Goal: Navigation & Orientation: Find specific page/section

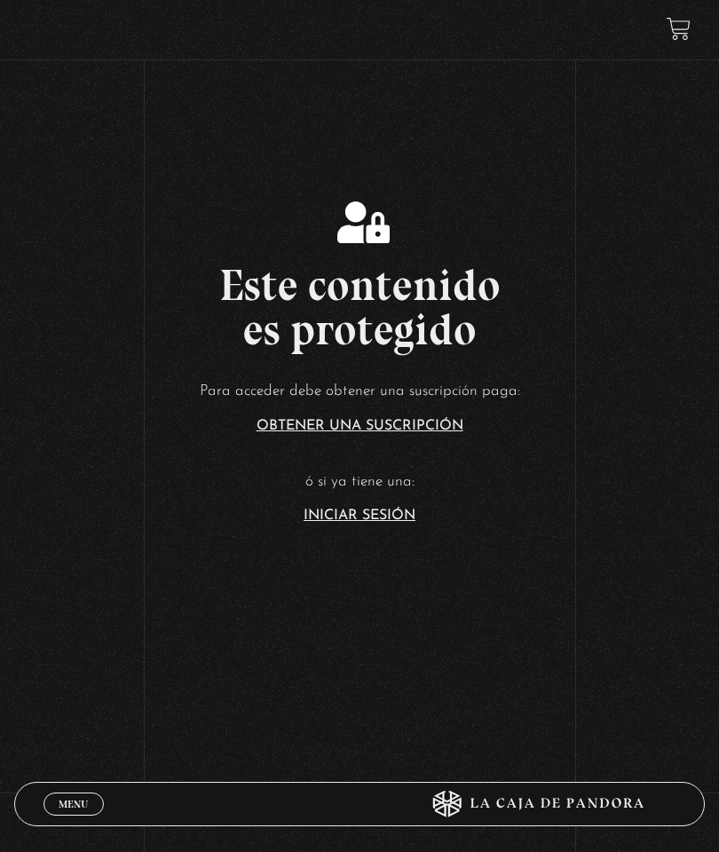
click at [365, 523] on link "Iniciar Sesión" at bounding box center [359, 515] width 112 height 14
click at [367, 496] on p "ó si ya tiene una:" at bounding box center [359, 482] width 719 height 28
click at [378, 523] on link "Iniciar Sesión" at bounding box center [359, 515] width 112 height 14
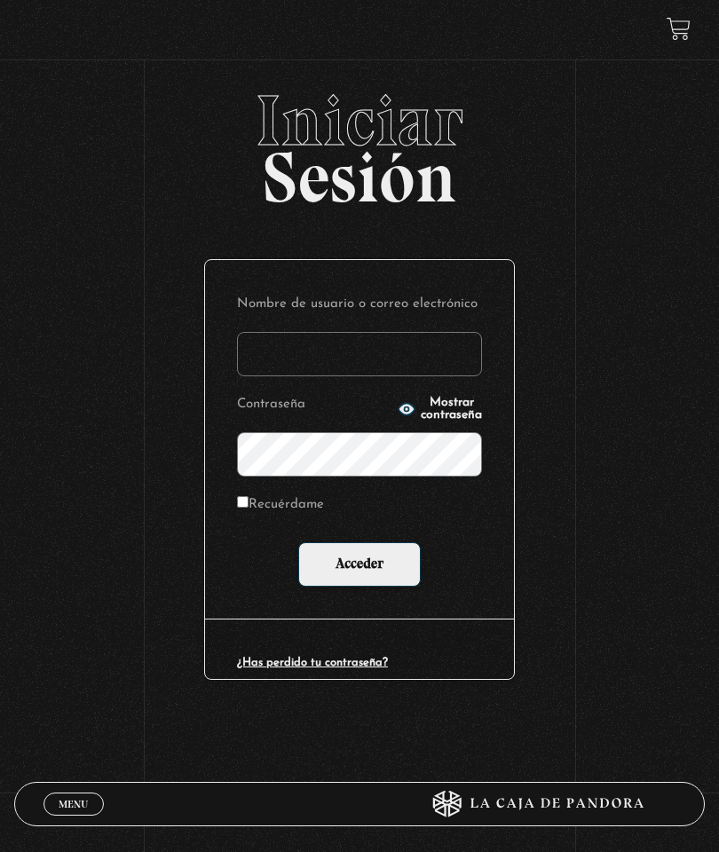
click at [371, 349] on input "Nombre de usuario o correo electrónico" at bounding box center [359, 354] width 245 height 44
type input "daniela.ao94@gmail.com"
click at [479, 420] on span "Mostrar contraseña" at bounding box center [451, 409] width 61 height 25
click at [406, 566] on input "Acceder" at bounding box center [359, 564] width 122 height 44
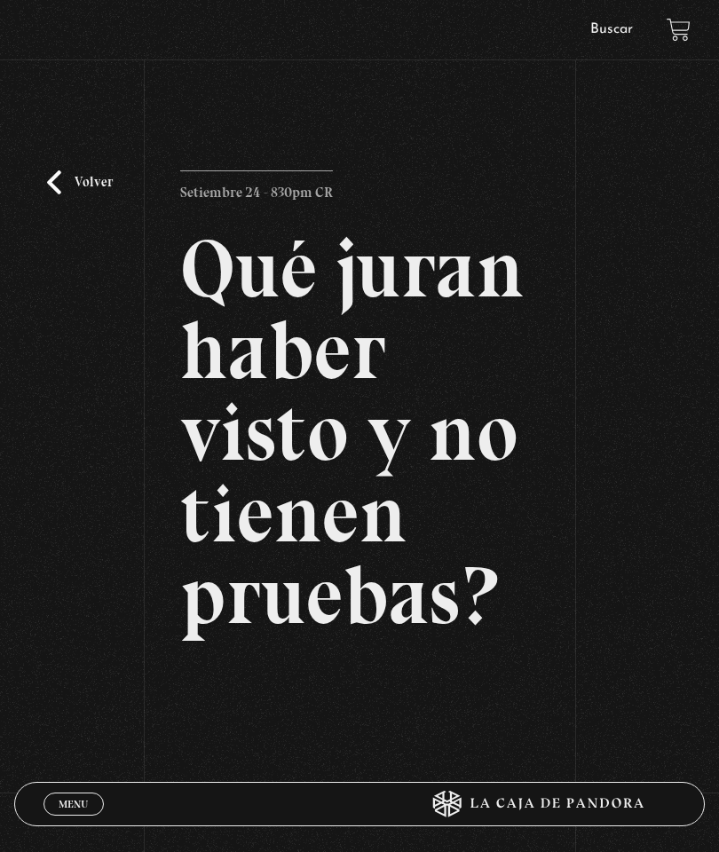
click at [25, 846] on div "Volver Setiembre 24 - 830pm CR Qué juran haber visto y no tienen pruebas?" at bounding box center [359, 492] width 719 height 815
